Goal: Check status: Check status

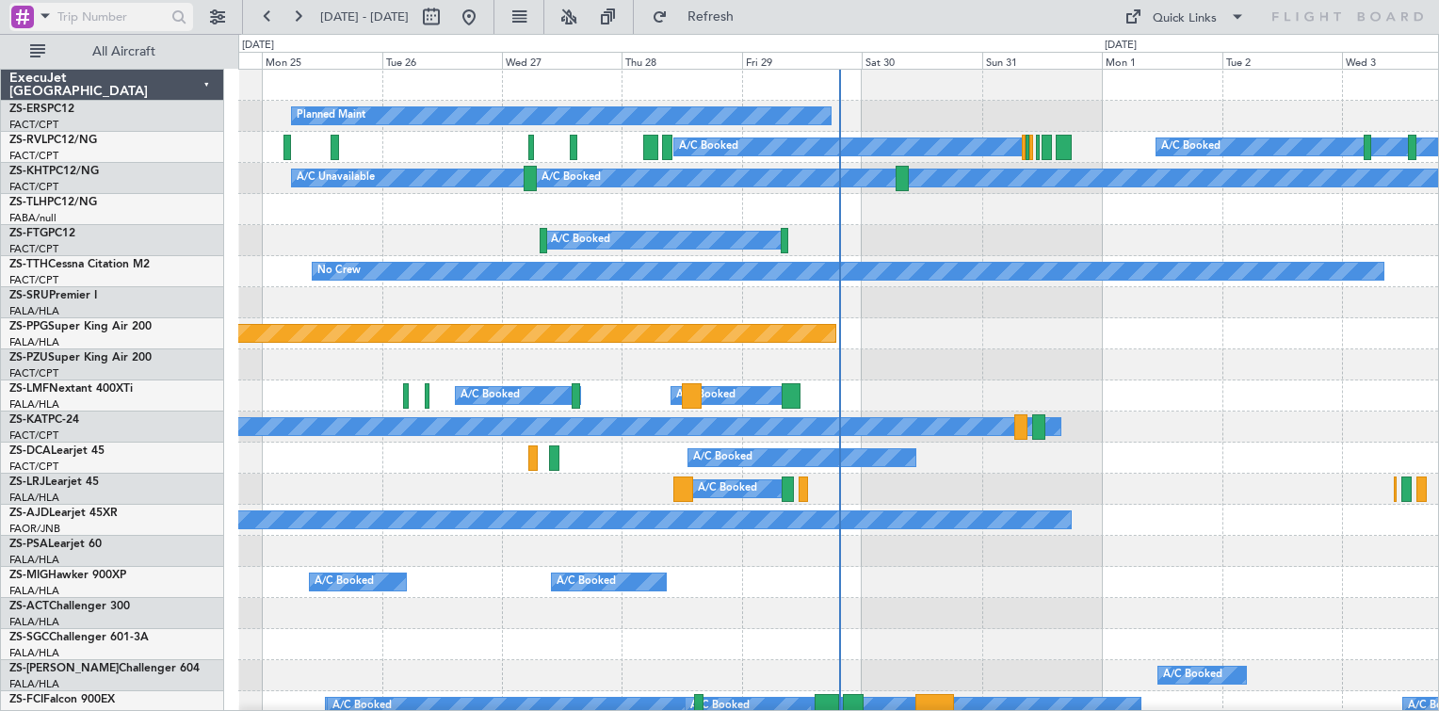
click at [34, 25] on span at bounding box center [45, 16] width 23 height 24
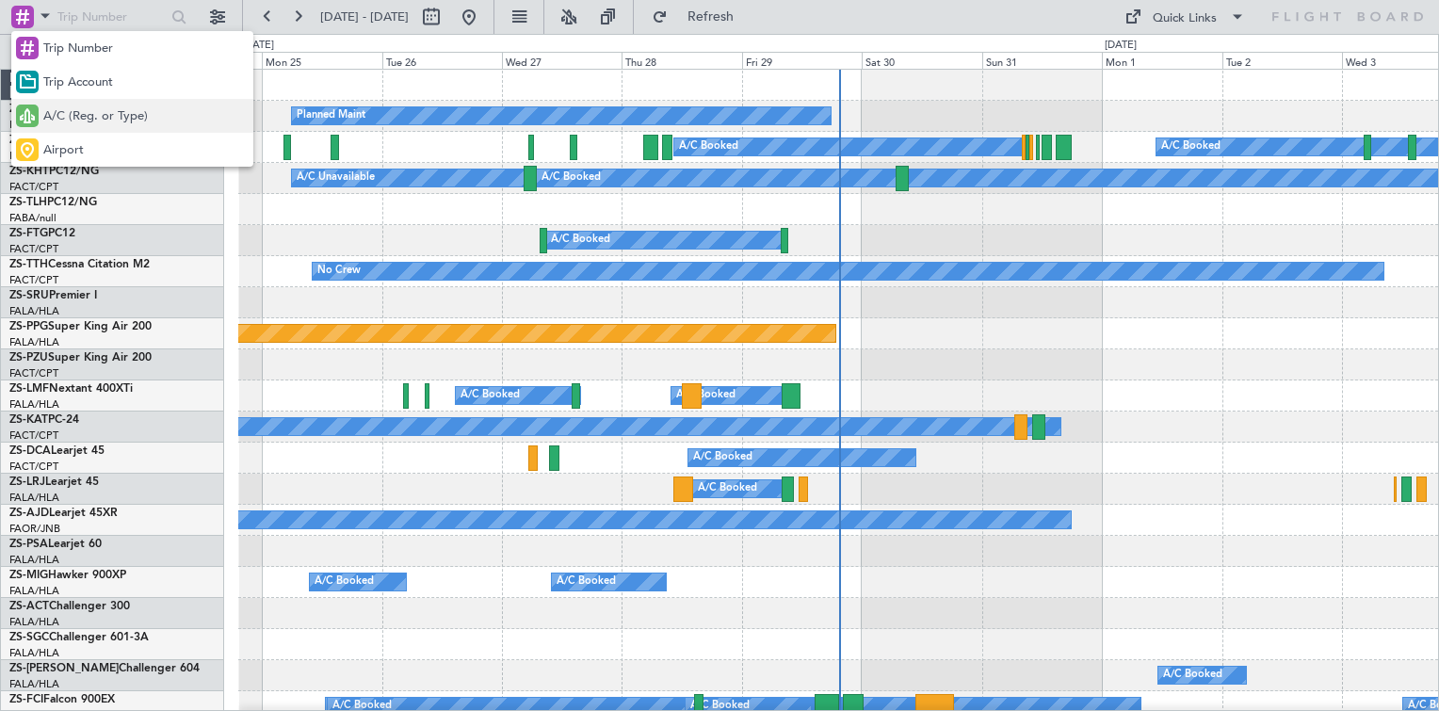
click at [43, 107] on span "A/C (Reg. or Type)" at bounding box center [95, 116] width 105 height 19
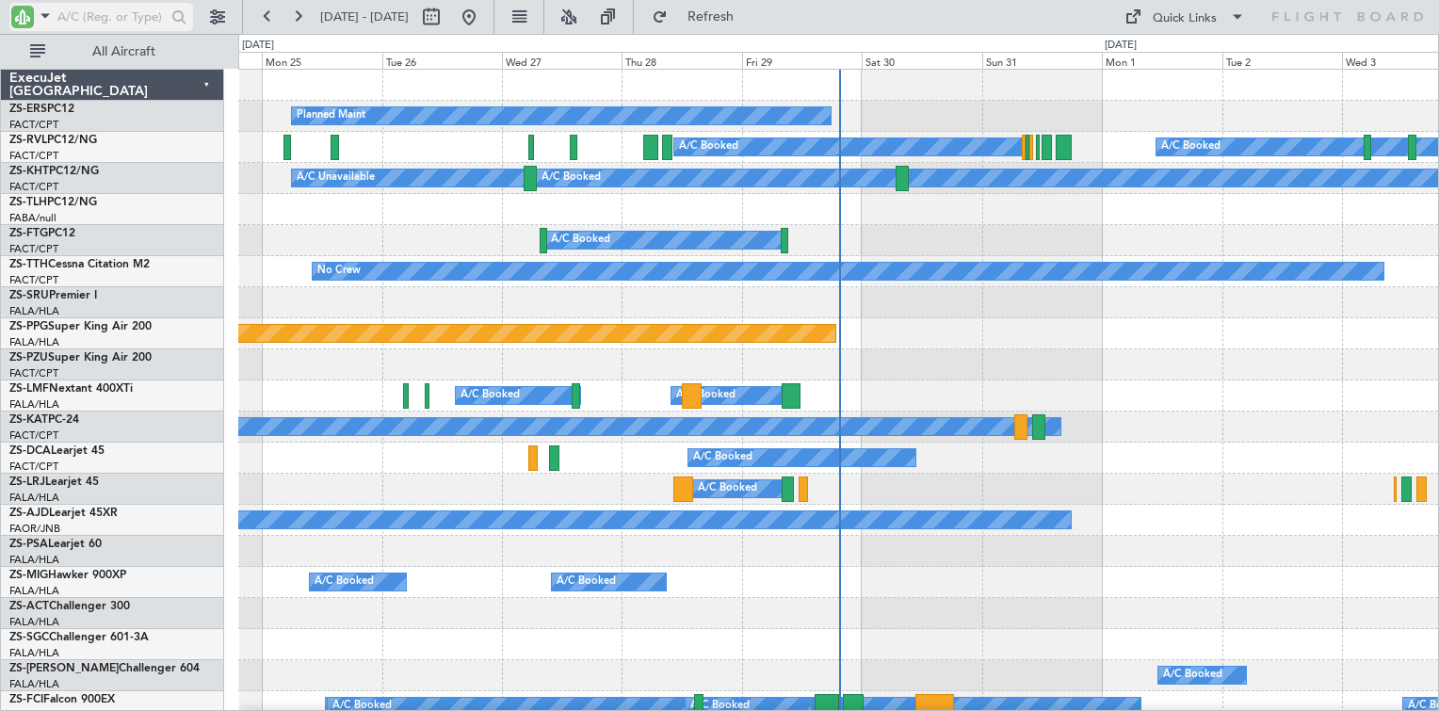
click at [80, 5] on input "text" at bounding box center [111, 17] width 108 height 28
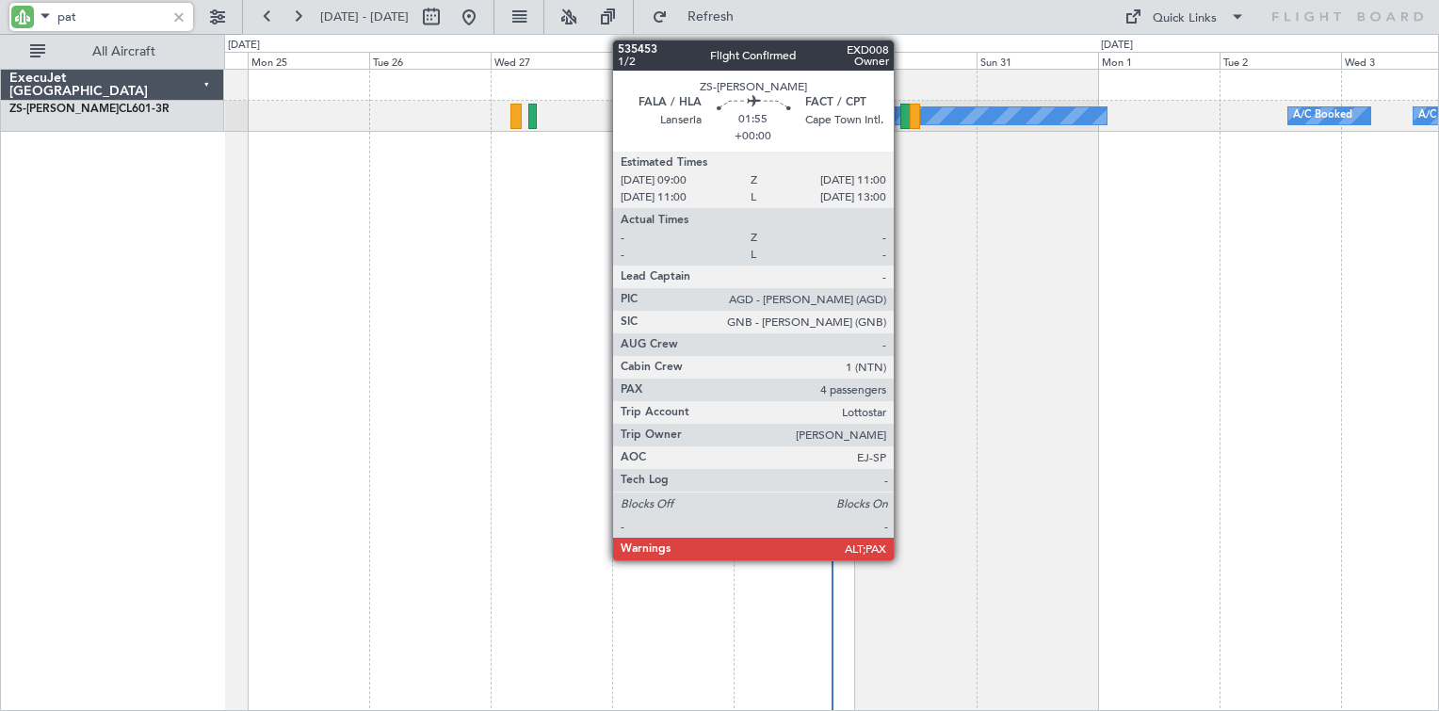
click at [902, 118] on div at bounding box center [905, 116] width 10 height 25
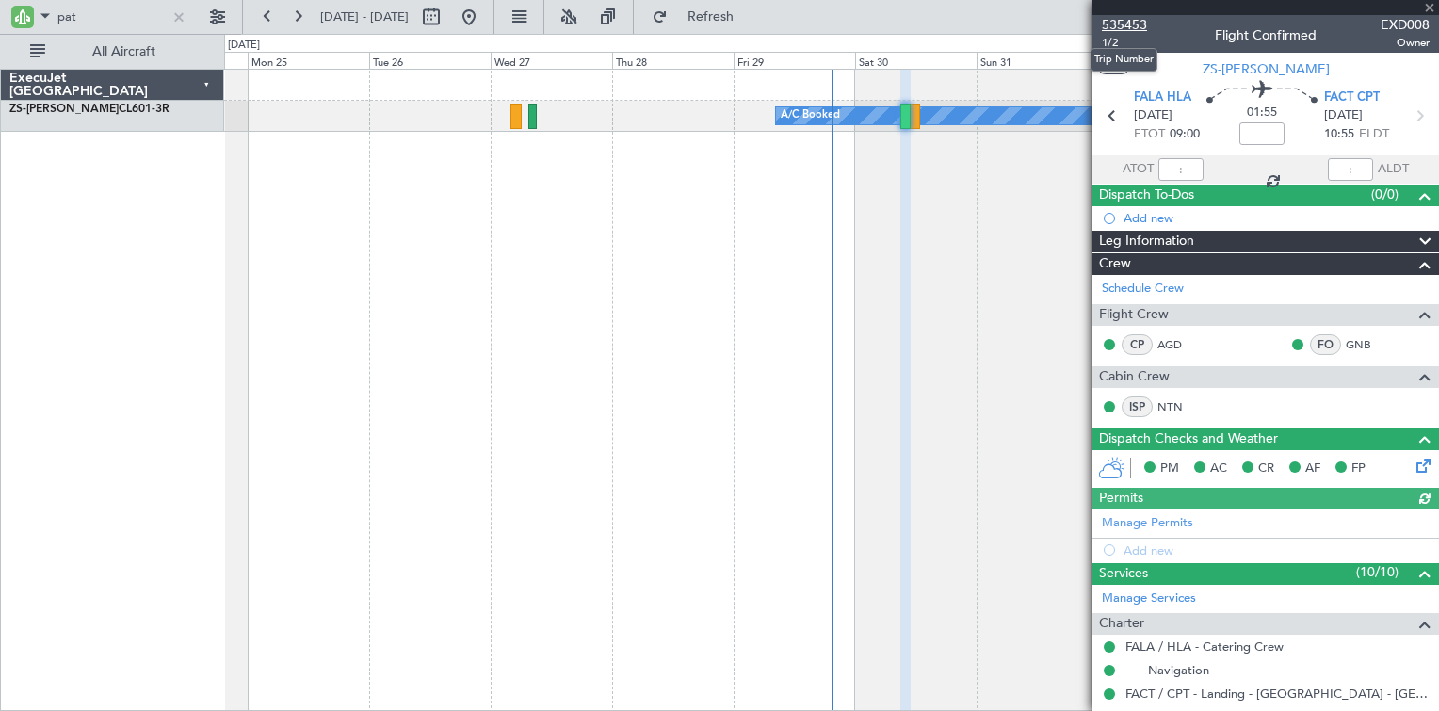
click at [1115, 28] on span "535453" at bounding box center [1124, 25] width 45 height 20
click at [1142, 18] on span "535453" at bounding box center [1124, 25] width 45 height 20
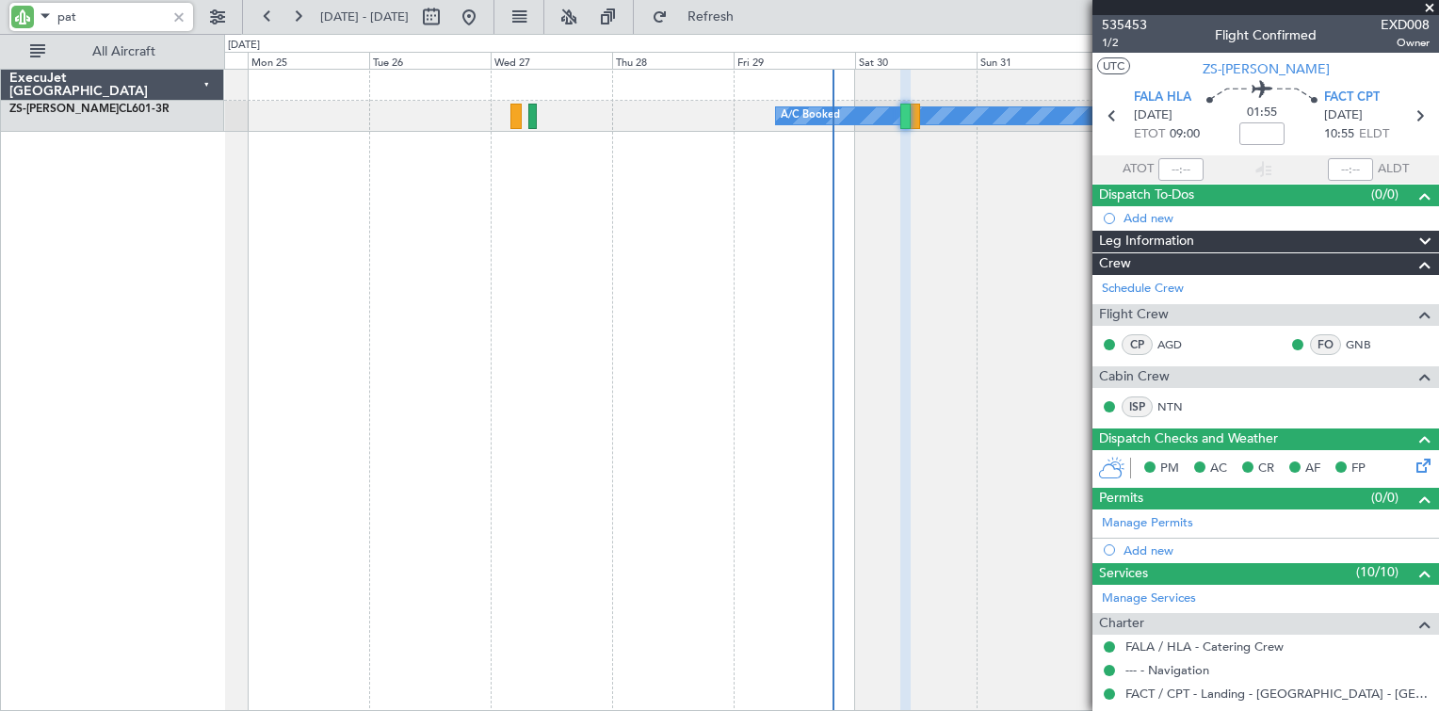
click at [68, 13] on input "pat" at bounding box center [111, 17] width 108 height 28
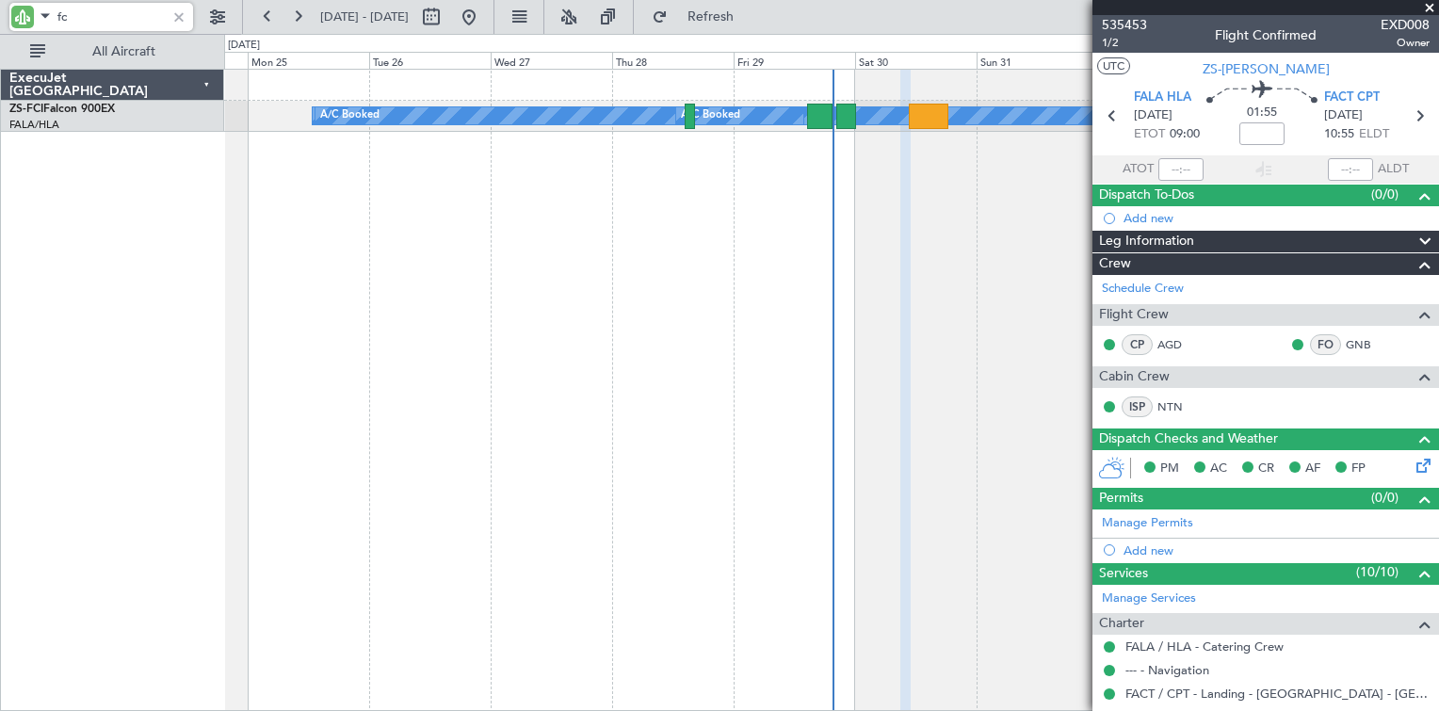
type input "fci"
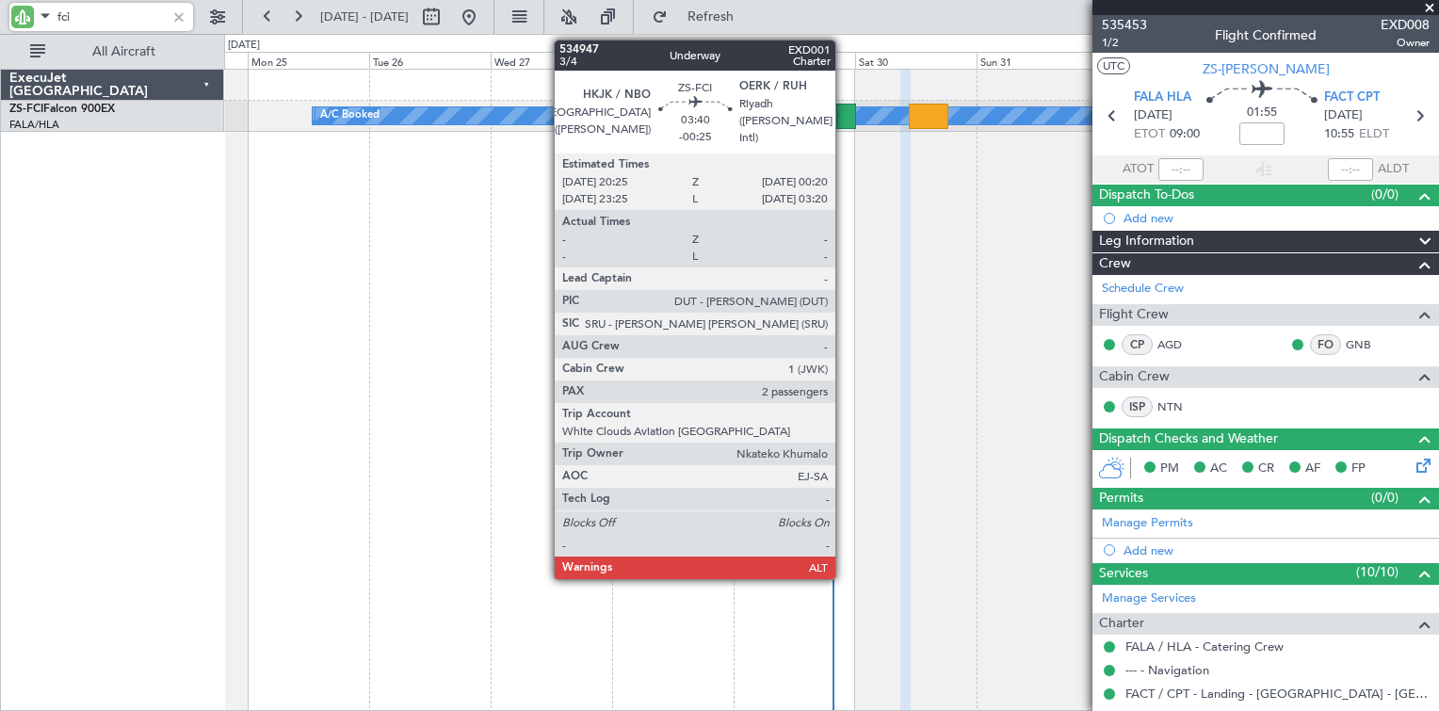
click at [844, 121] on div at bounding box center [846, 116] width 21 height 25
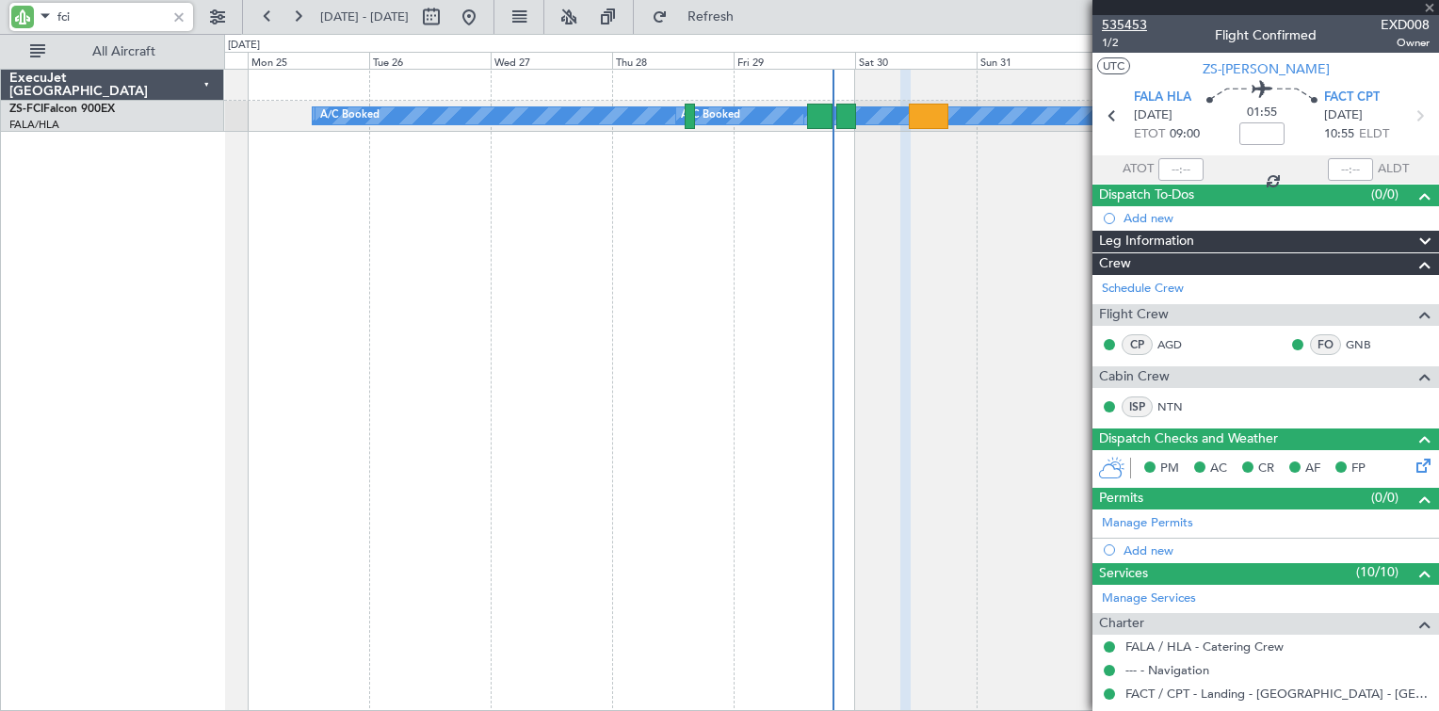
type input "-00:25"
type input "2"
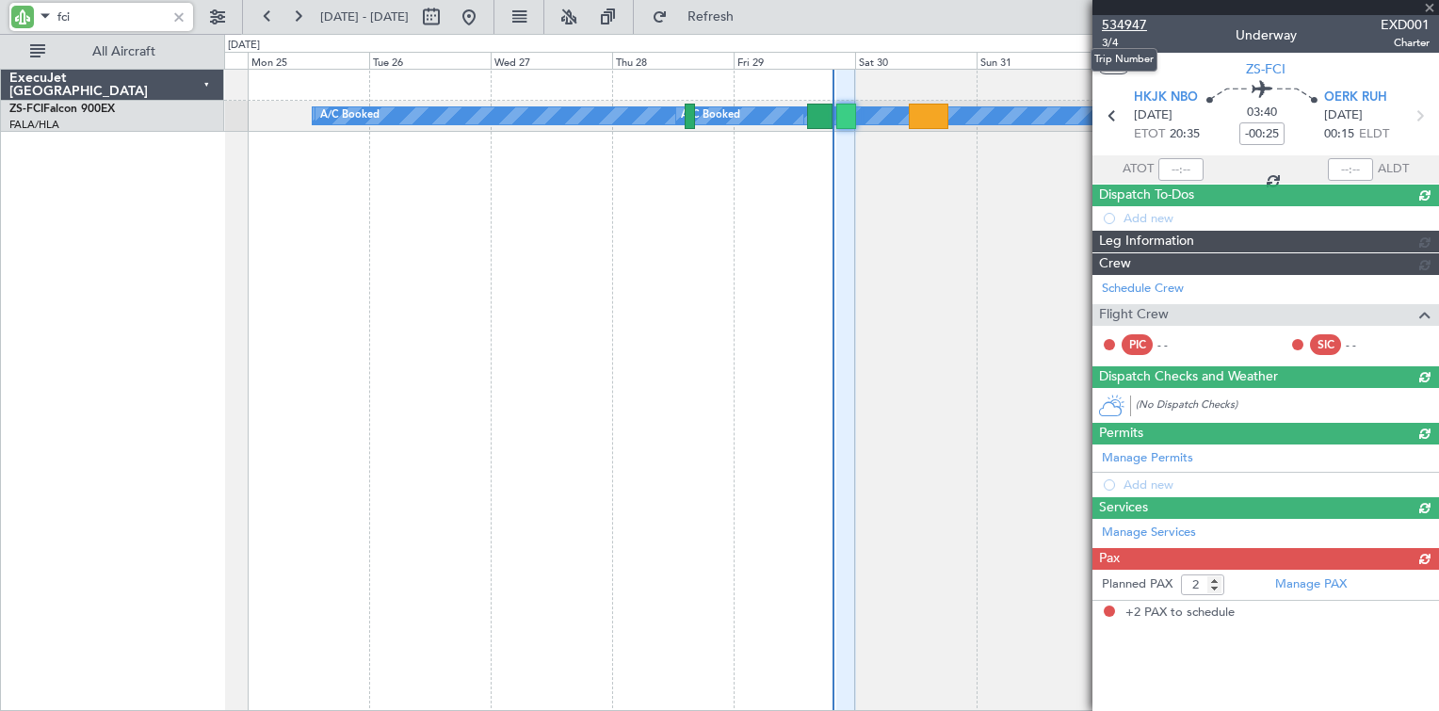
type input "fci"
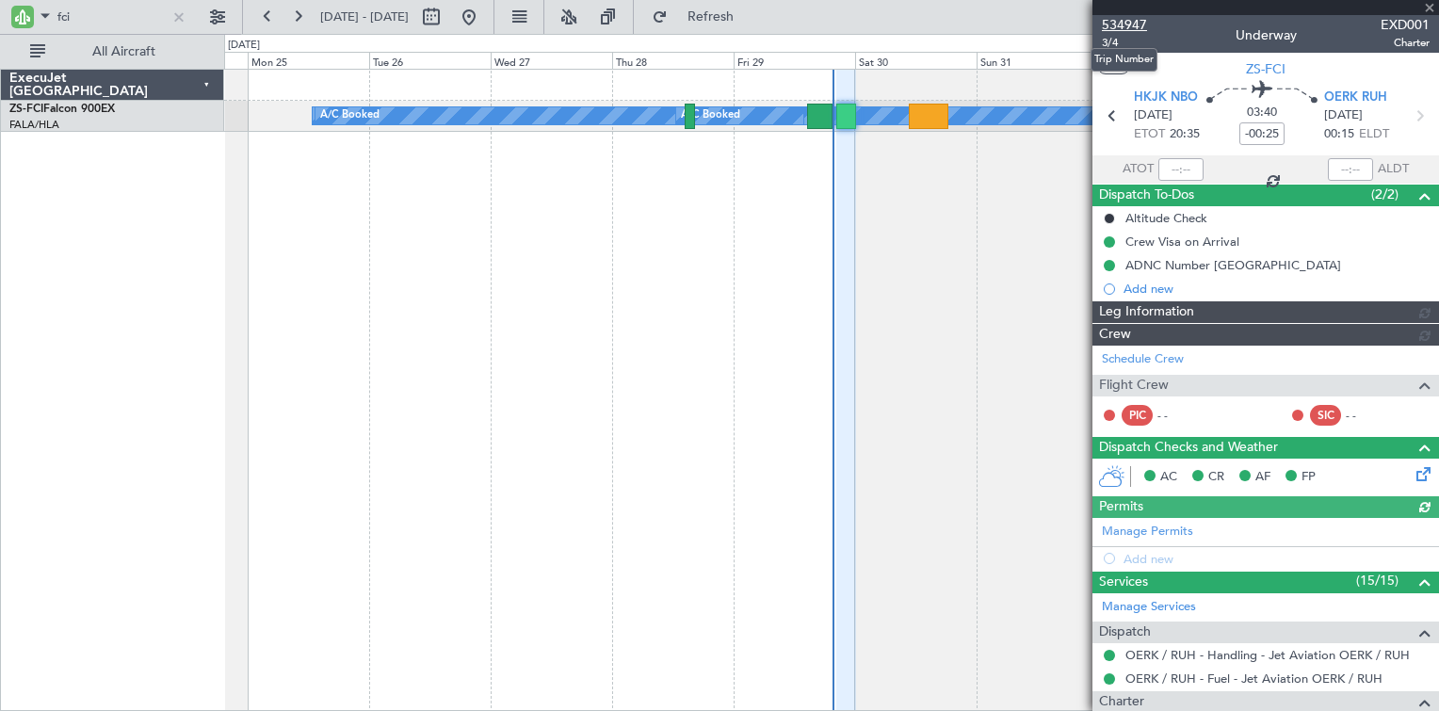
click at [1141, 23] on span "534947" at bounding box center [1124, 25] width 45 height 20
